Goal: Browse casually: Explore the website without a specific task or goal

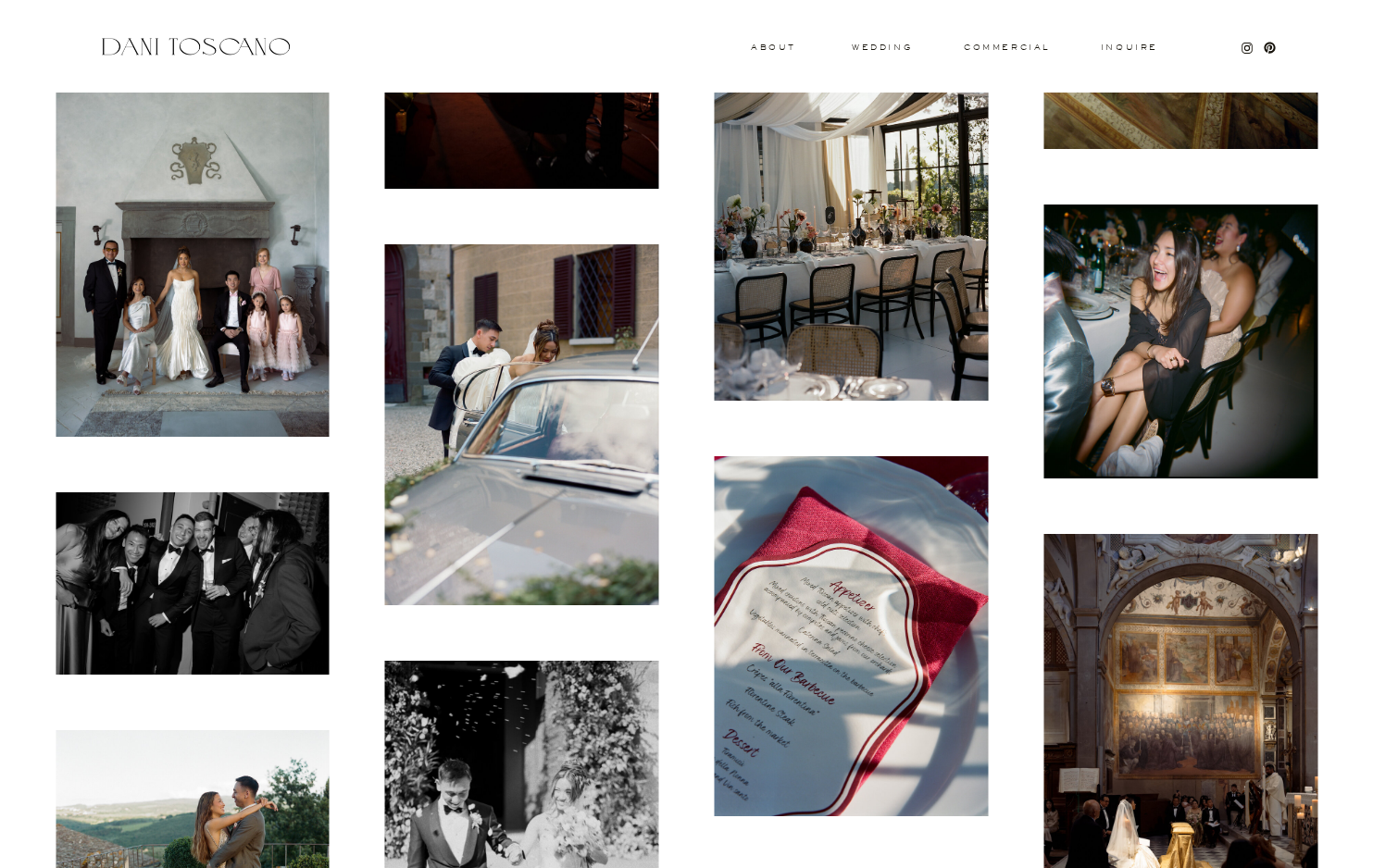
scroll to position [3556, 0]
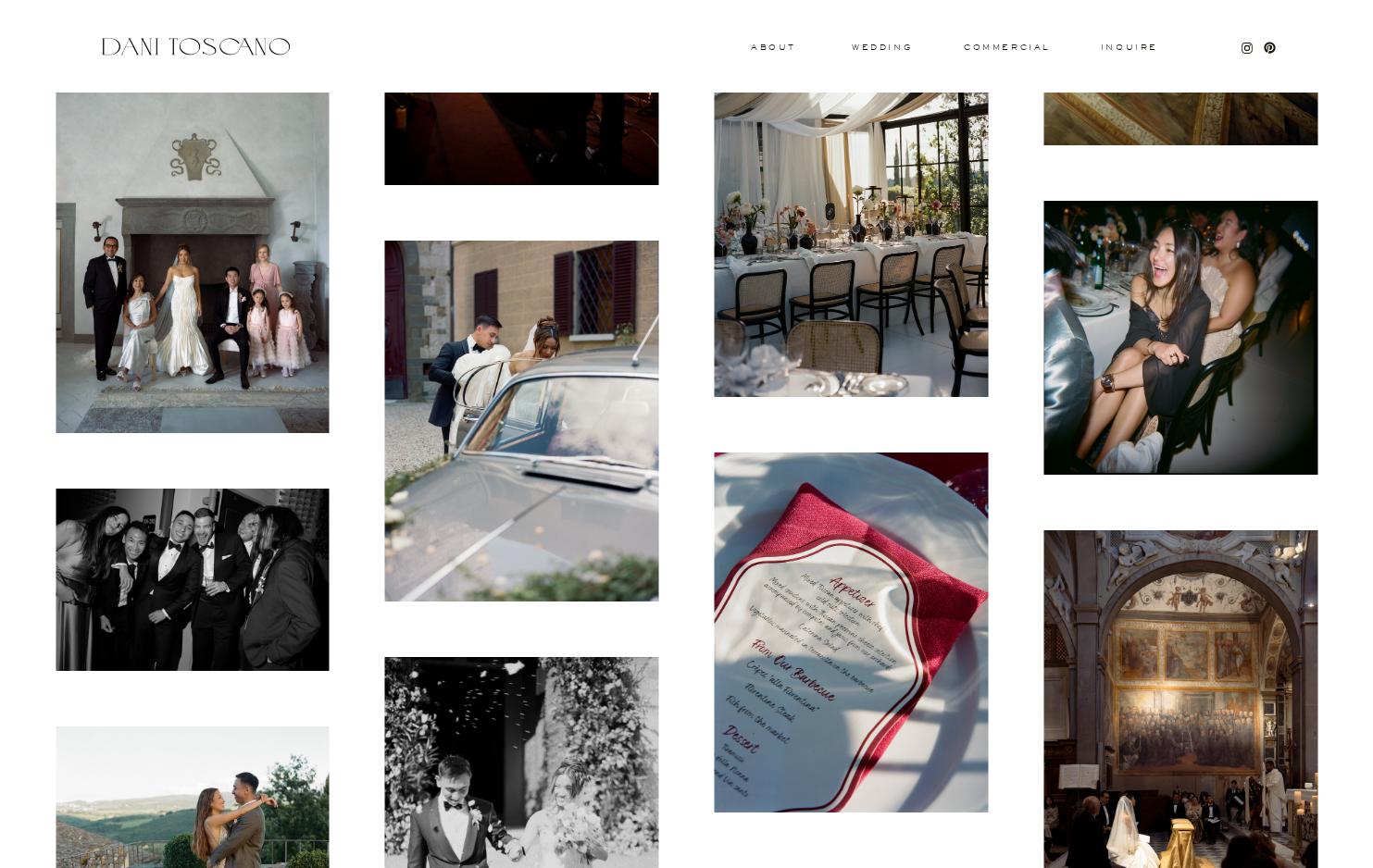
click at [242, 254] on img at bounding box center [193, 227] width 274 height 411
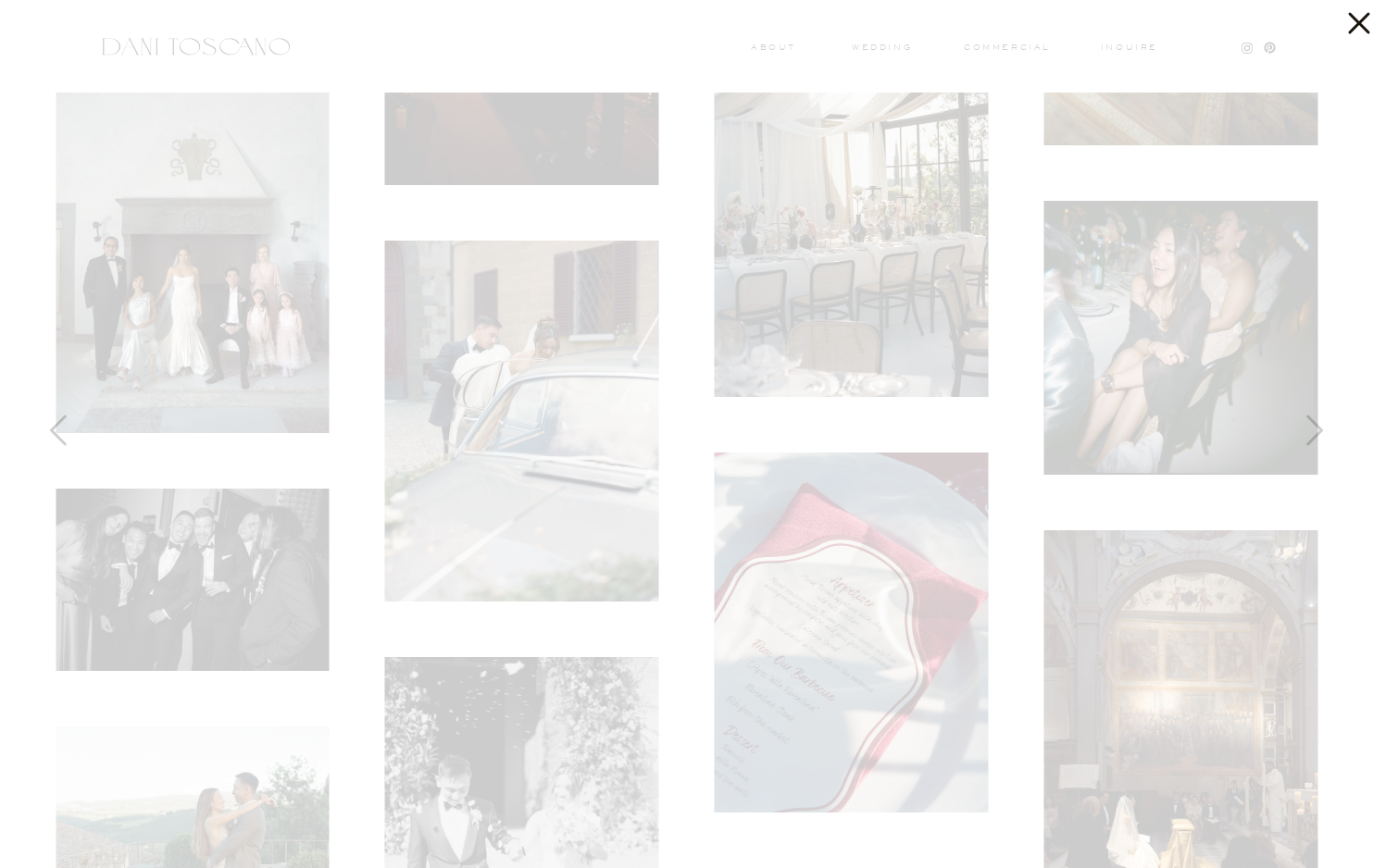
click at [1364, 30] on icon at bounding box center [1358, 24] width 22 height 22
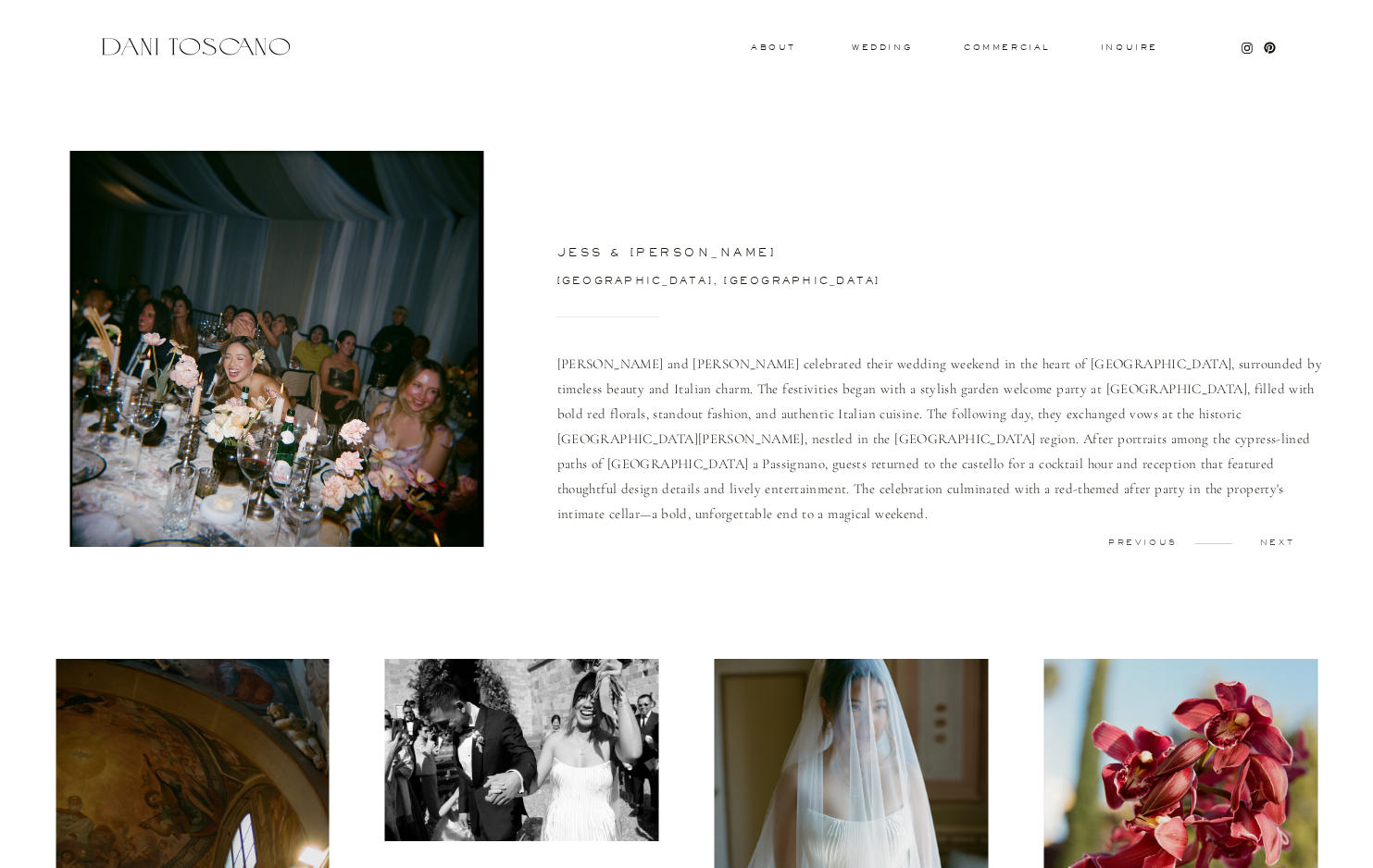
scroll to position [0, 0]
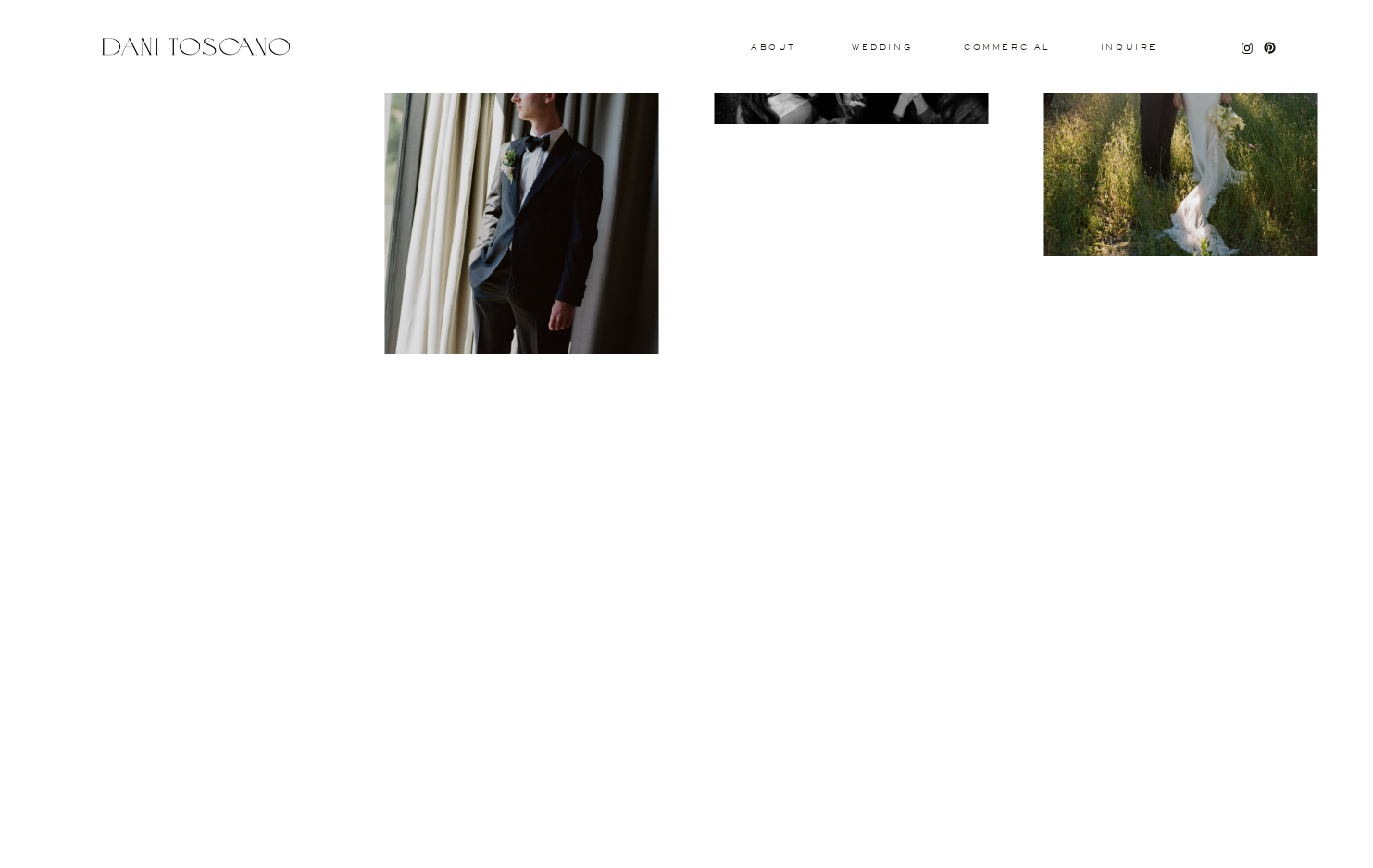
scroll to position [1605, 0]
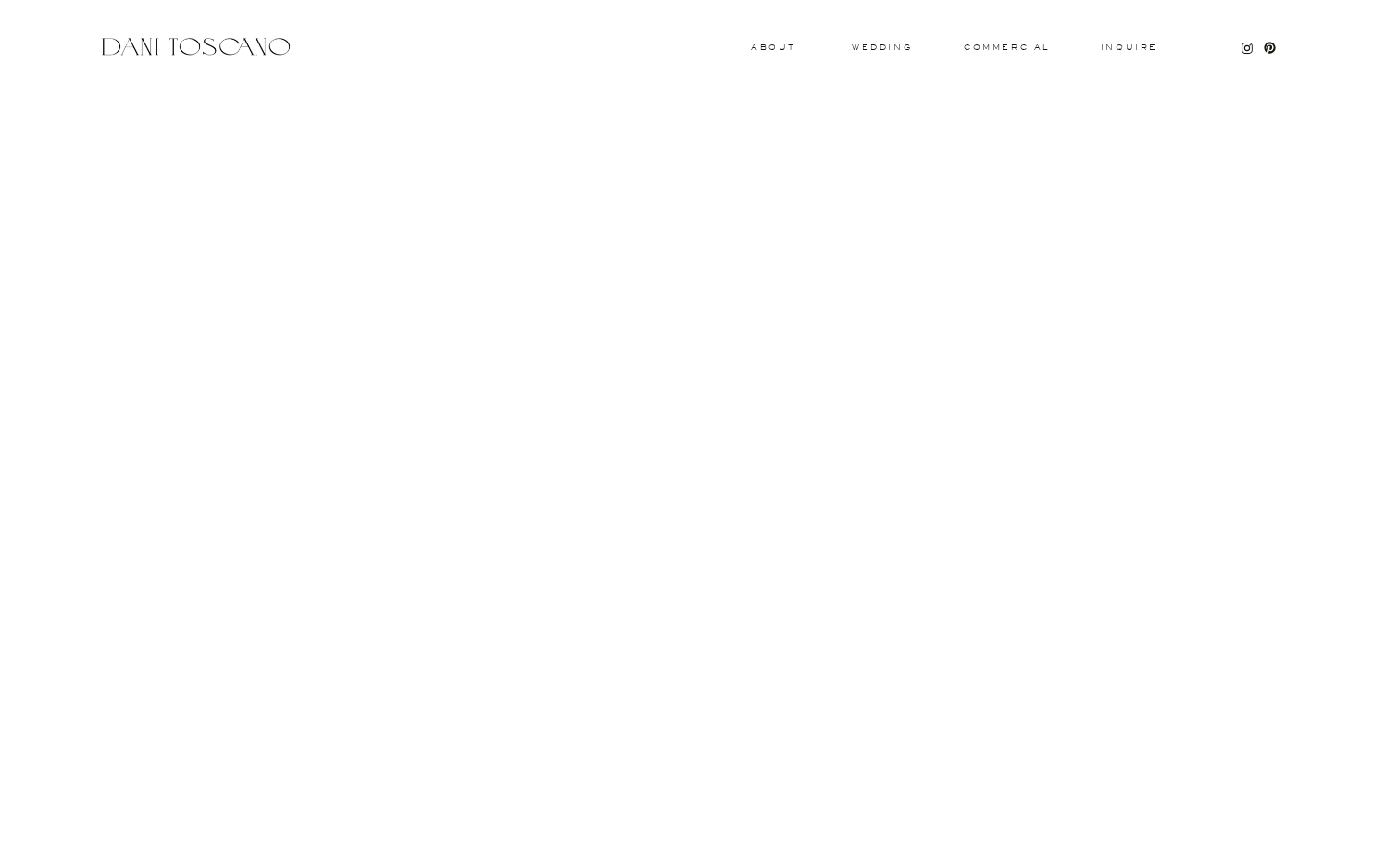
scroll to position [5465, 0]
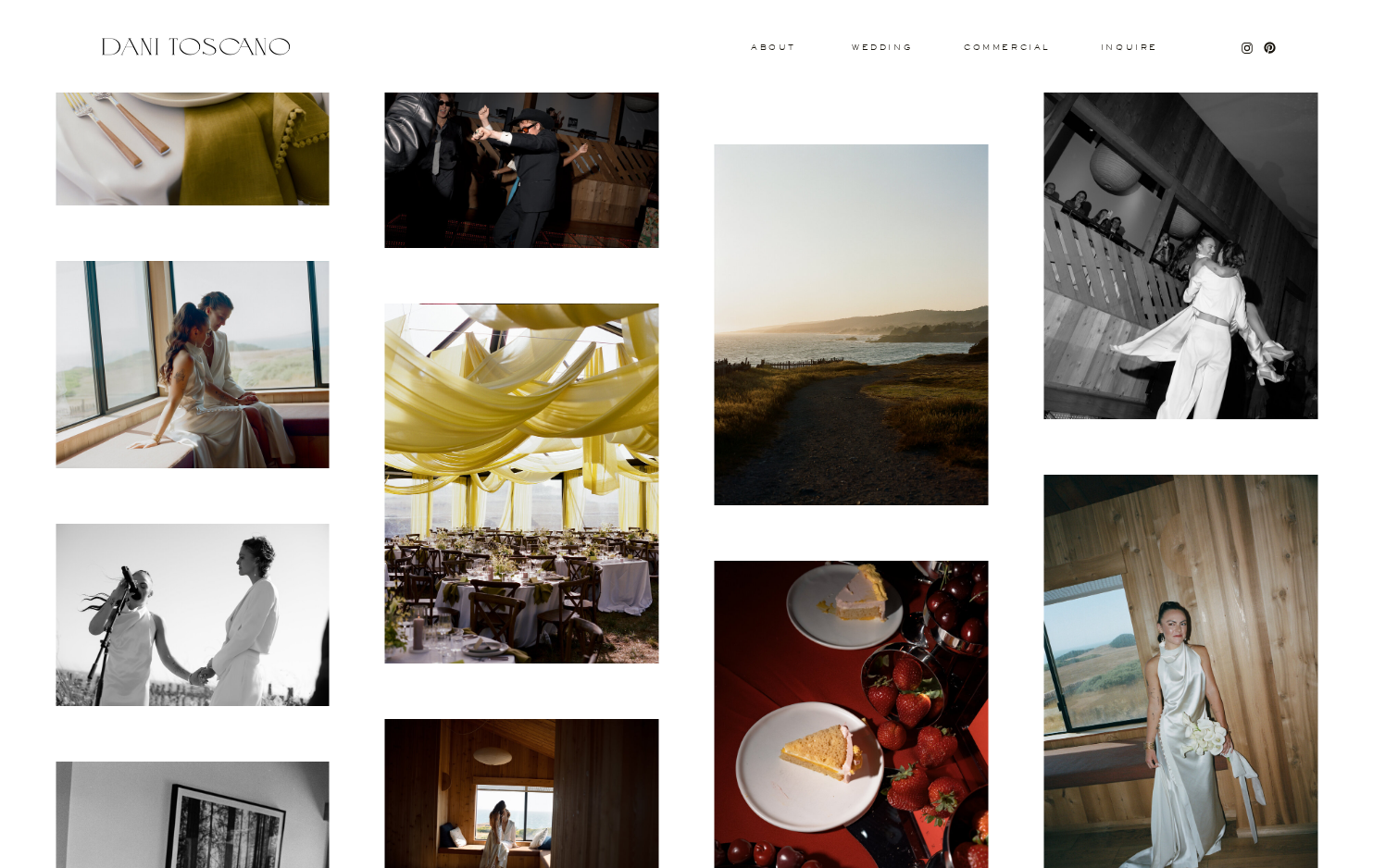
click at [1202, 236] on img at bounding box center [1180, 215] width 274 height 411
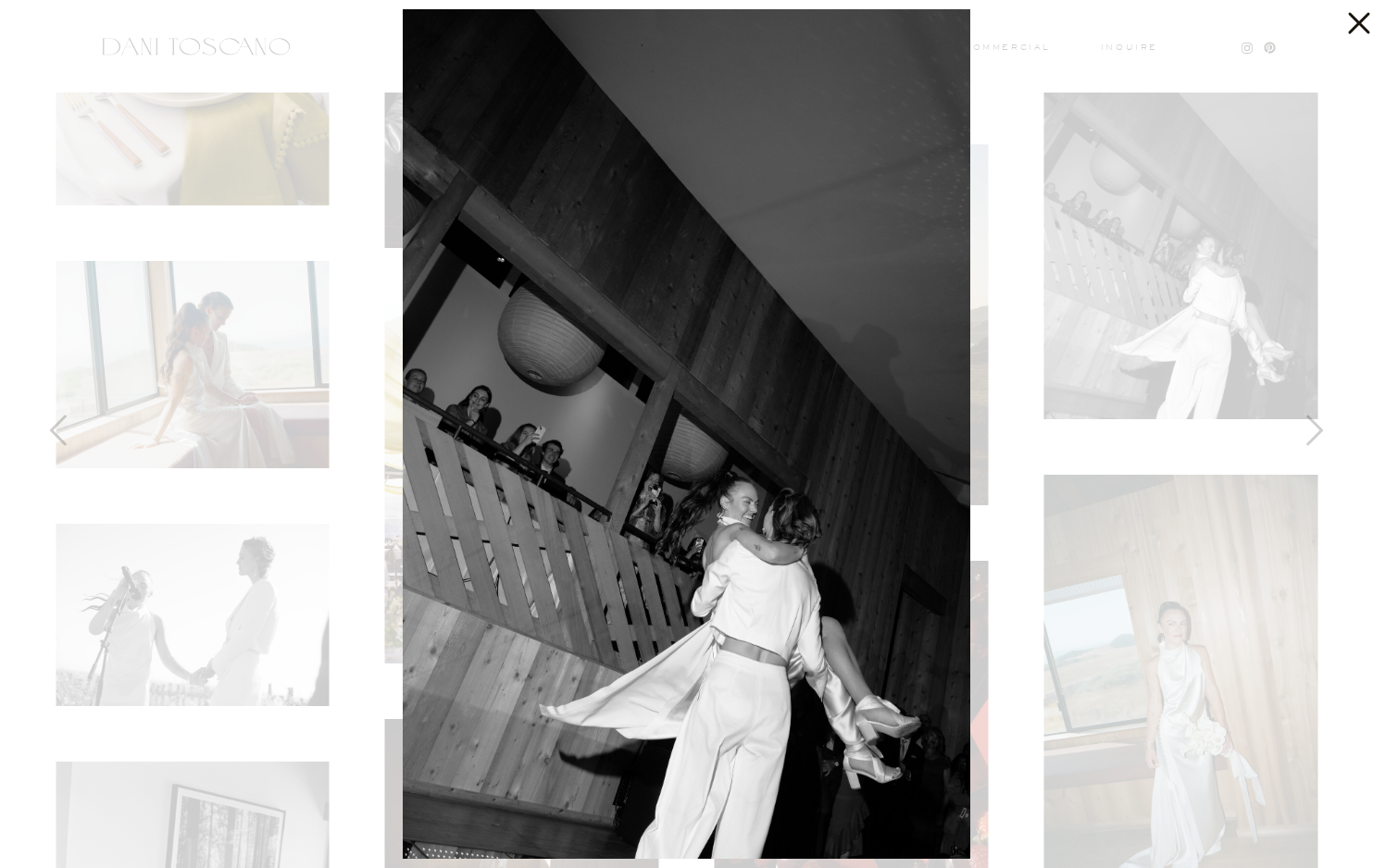
click at [1351, 25] on icon at bounding box center [1353, 18] width 37 height 37
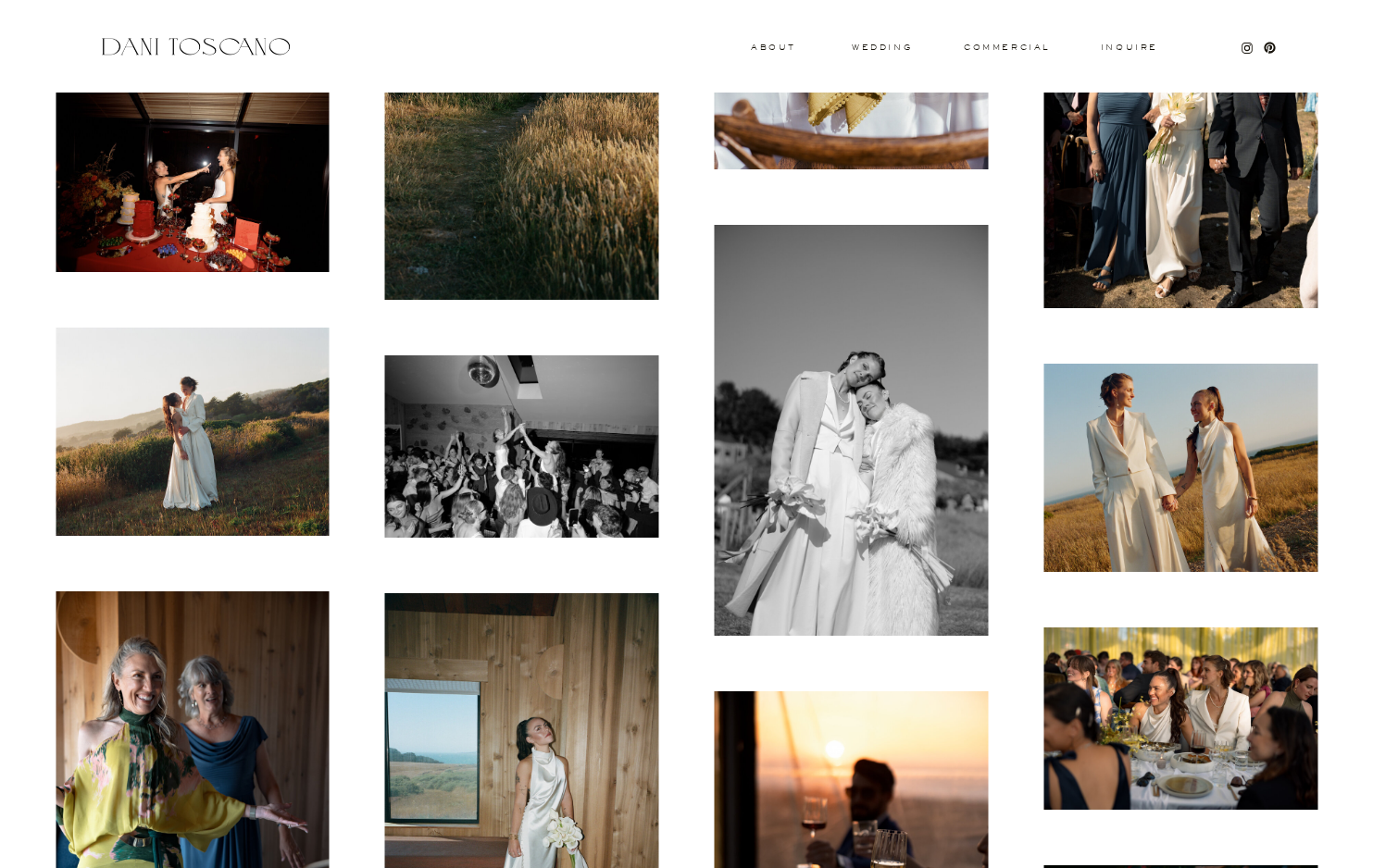
scroll to position [8456, 0]
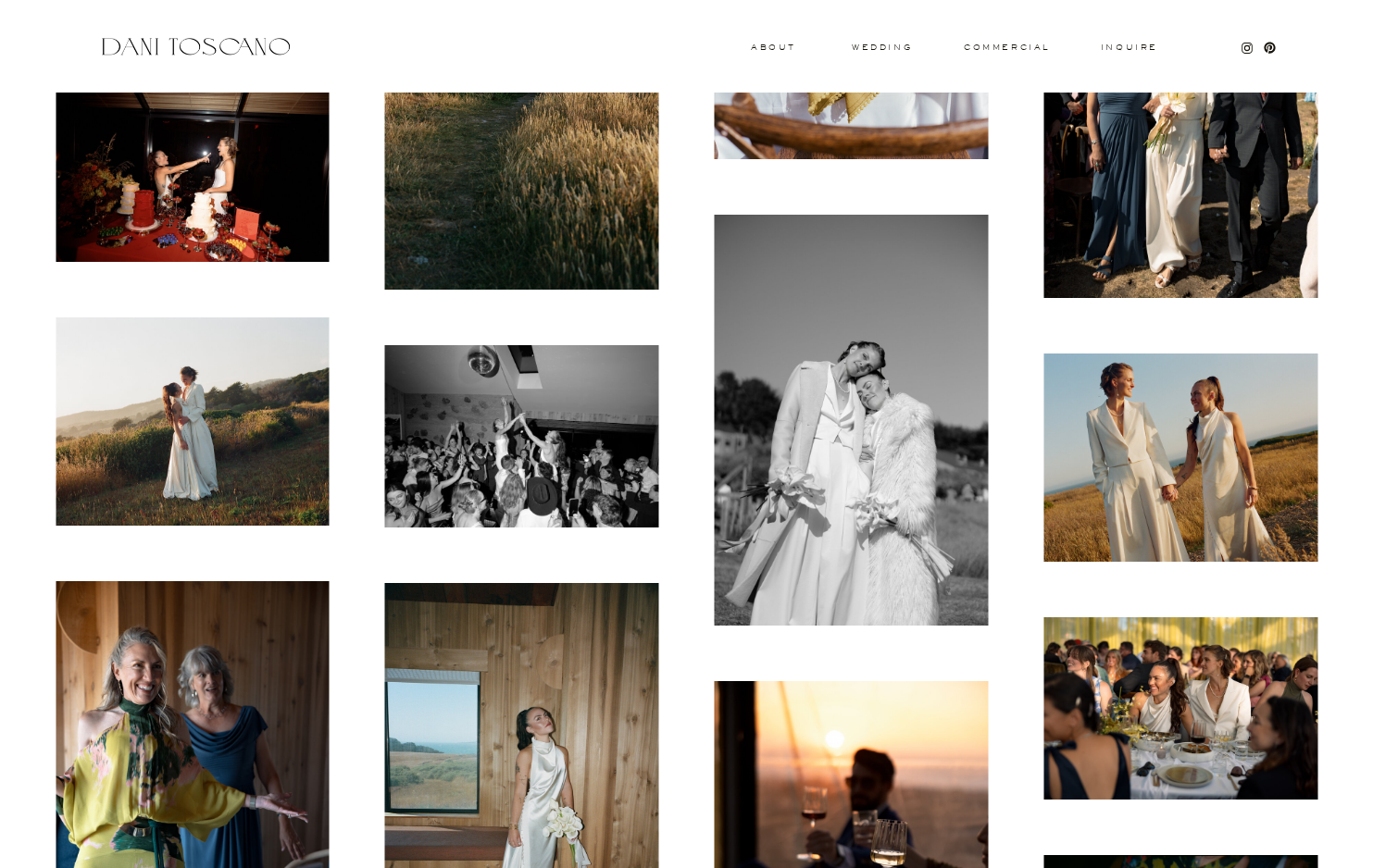
click at [553, 442] on img at bounding box center [522, 436] width 274 height 182
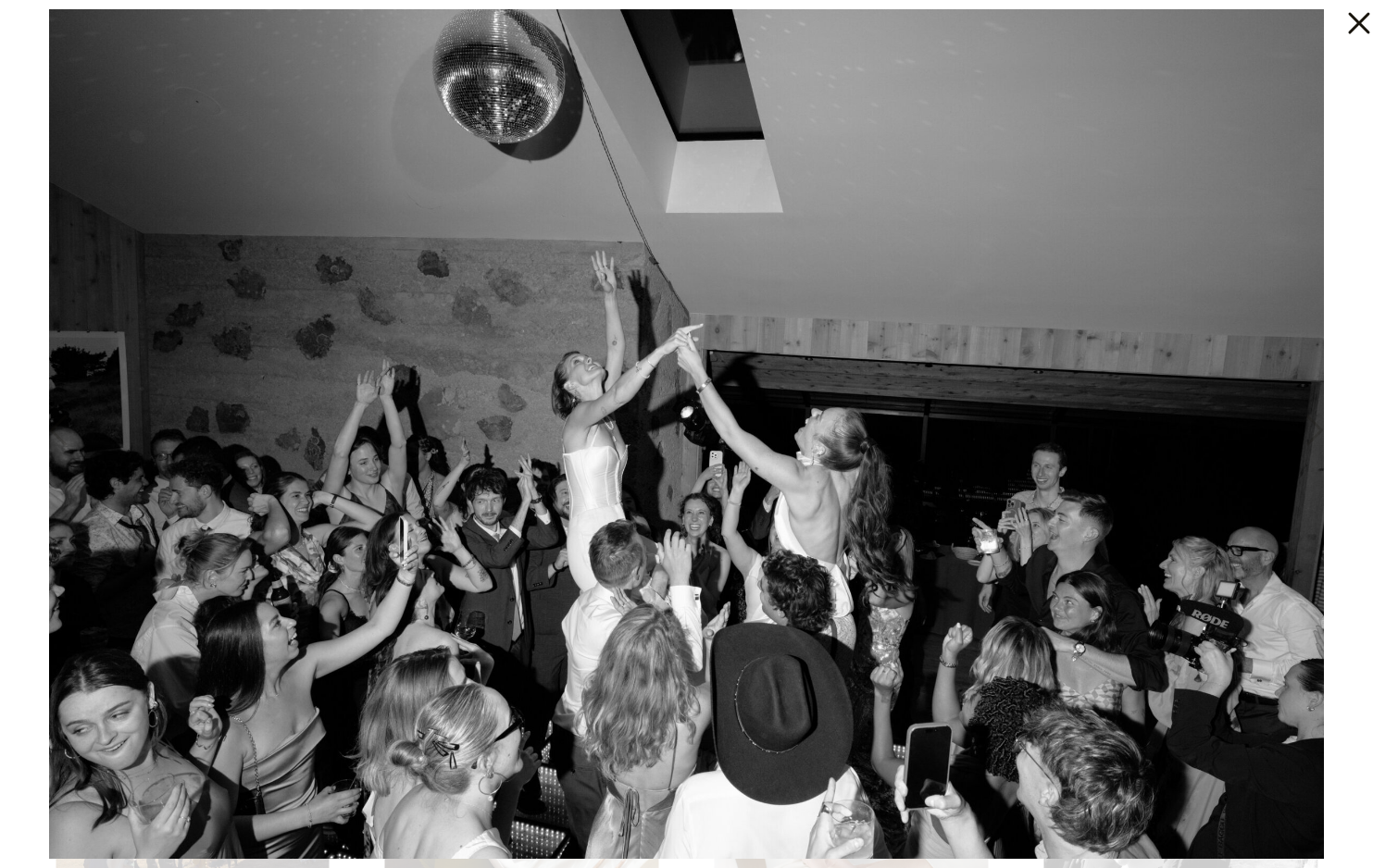
scroll to position [8915, 0]
click at [1365, 26] on icon at bounding box center [1353, 18] width 37 height 37
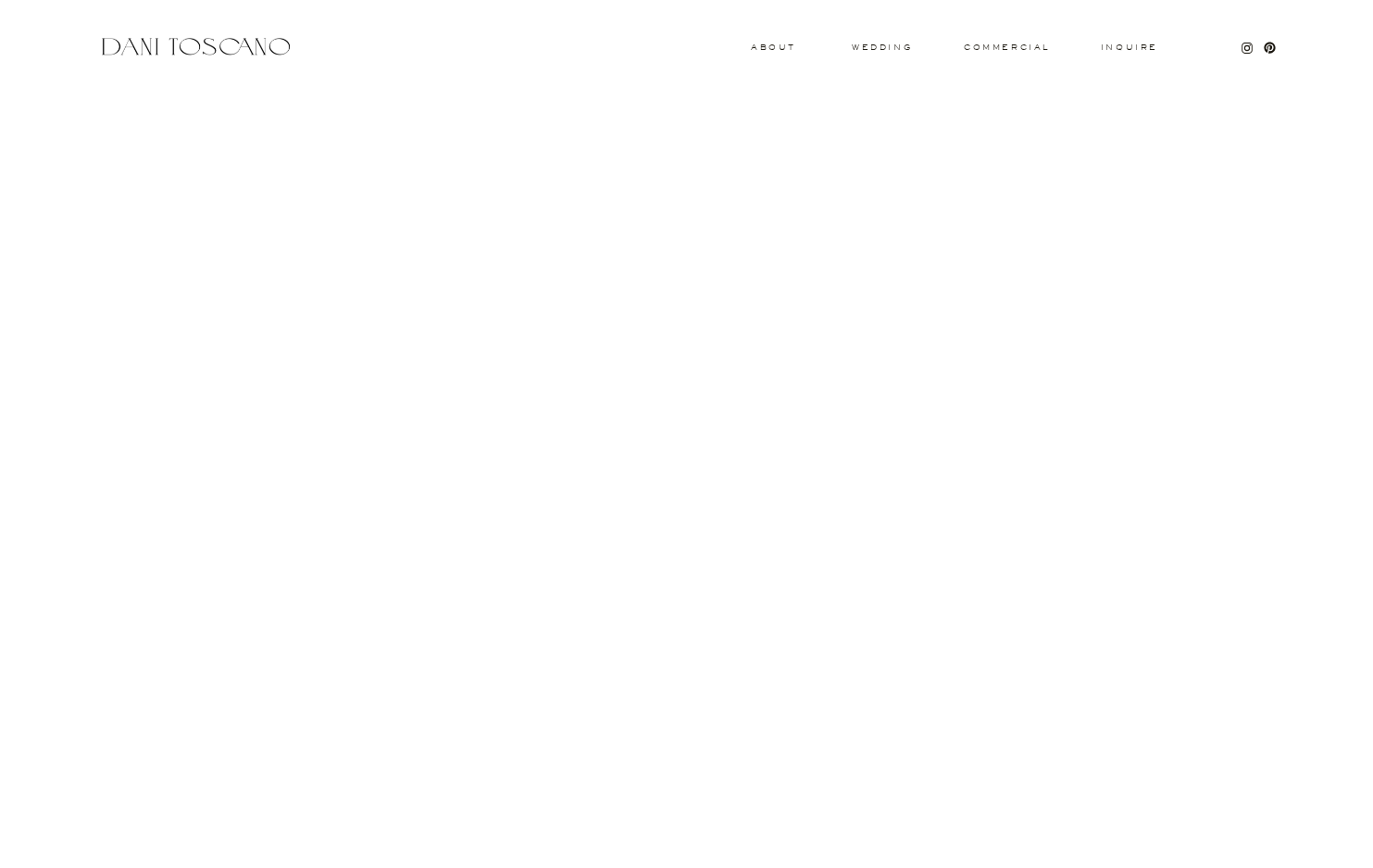
scroll to position [16984, 0]
